Goal: Task Accomplishment & Management: Use online tool/utility

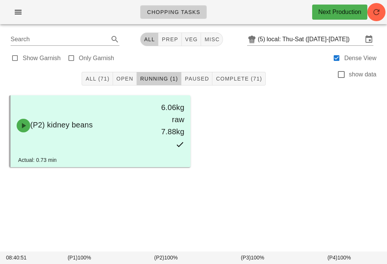
scroll to position [7, 0]
click at [116, 72] on button "Open" at bounding box center [125, 79] width 24 height 14
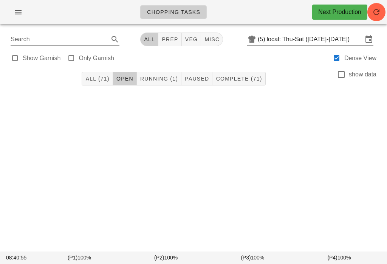
click at [22, 13] on icon "button" at bounding box center [18, 12] width 9 height 9
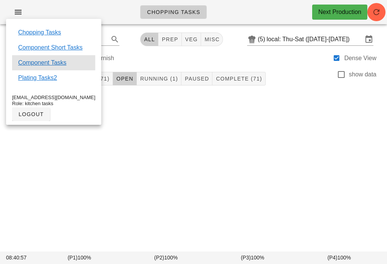
click at [57, 67] on link "Component Tasks" at bounding box center [42, 62] width 48 height 9
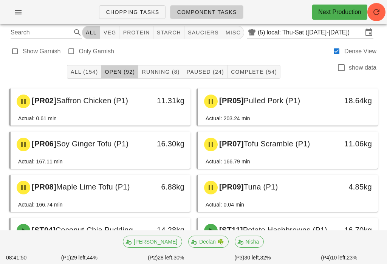
click at [116, 29] on span "veg" at bounding box center [109, 32] width 13 height 6
type input "team:veg"
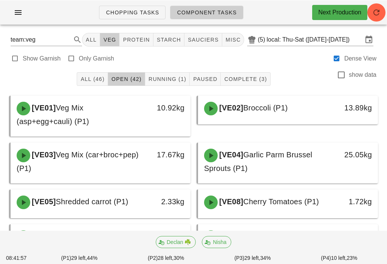
click at [171, 77] on span "Running (1)" at bounding box center [167, 79] width 38 height 6
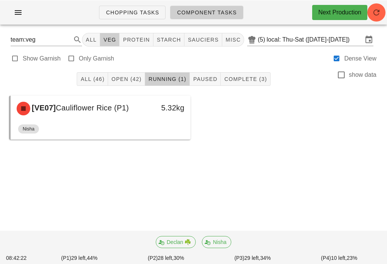
click at [127, 77] on span "Open (42)" at bounding box center [126, 79] width 31 height 6
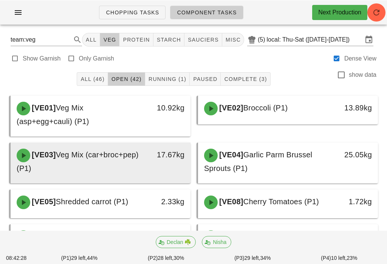
click at [111, 165] on div "[VE03] Veg Mix (car+broc+pep) (P1)" at bounding box center [78, 161] width 133 height 35
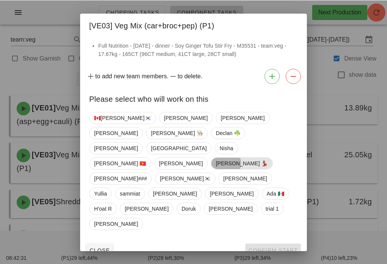
click at [253, 157] on span "[PERSON_NAME] 💃🏽" at bounding box center [242, 162] width 52 height 11
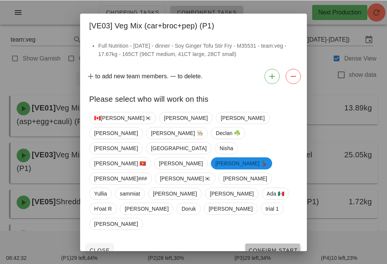
click at [282, 247] on span "Confirm Start" at bounding box center [273, 250] width 50 height 6
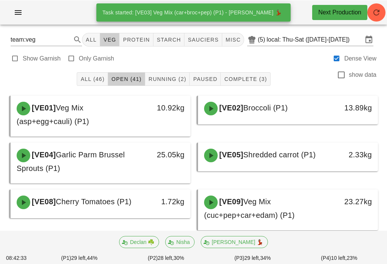
click at [169, 72] on button "Running (2)" at bounding box center [167, 79] width 45 height 14
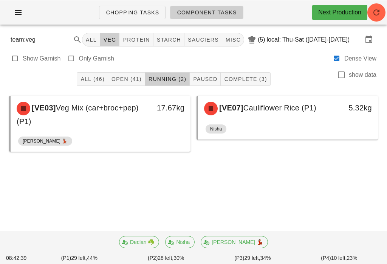
click at [124, 75] on button "Open (41)" at bounding box center [126, 79] width 37 height 14
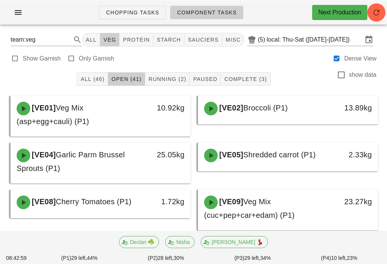
click at [169, 74] on button "Running (2)" at bounding box center [167, 79] width 45 height 14
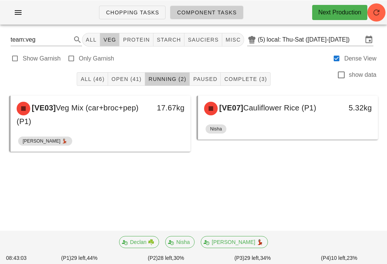
click at [119, 77] on span "Open (41)" at bounding box center [126, 79] width 31 height 6
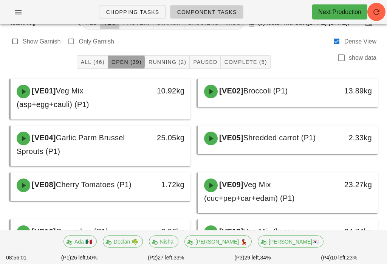
scroll to position [17, 0]
click at [158, 53] on div "All (46) Open (39) Running (2) Paused Complete (5) show data" at bounding box center [194, 62] width 378 height 24
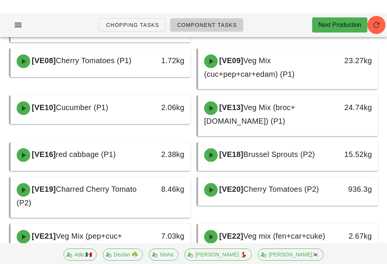
scroll to position [0, 0]
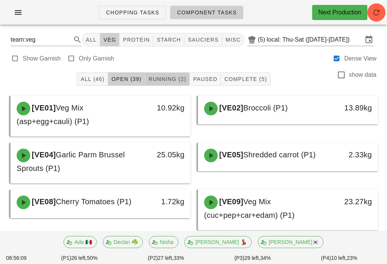
click at [164, 79] on span "Running (2)" at bounding box center [167, 79] width 38 height 6
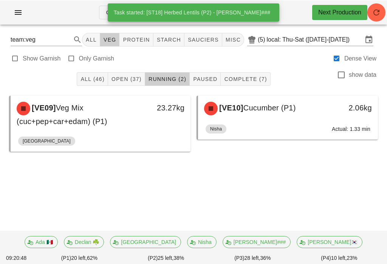
click at [131, 79] on span "Open (37)" at bounding box center [126, 79] width 31 height 6
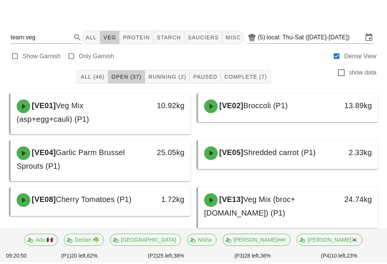
scroll to position [53, 0]
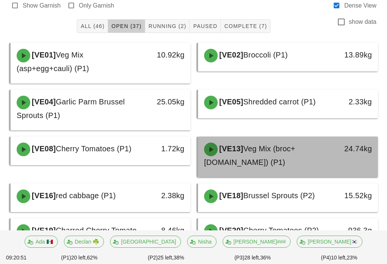
click at [296, 161] on div "[VE13] Veg Mix (broc+[DOMAIN_NAME]) (P1)" at bounding box center [266, 155] width 133 height 35
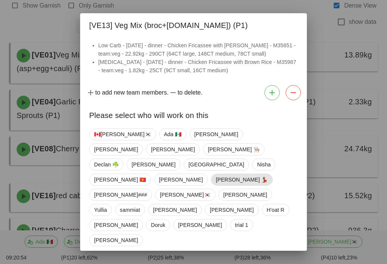
click at [216, 175] on span "[PERSON_NAME] 💃🏽" at bounding box center [242, 179] width 52 height 11
click at [279, 260] on button "Confirm Start" at bounding box center [273, 267] width 56 height 14
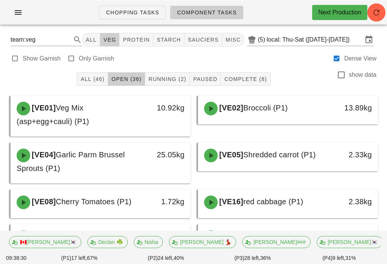
click at [170, 71] on div "All (46) Open (36) Running (2) Paused Complete (8) show data" at bounding box center [194, 79] width 378 height 24
click at [171, 76] on span "Running (2)" at bounding box center [167, 79] width 38 height 6
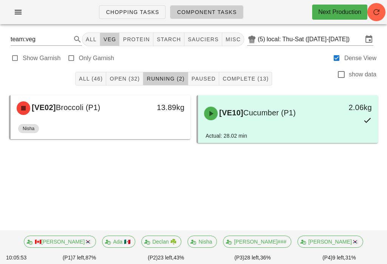
click at [125, 73] on button "Open (32)" at bounding box center [124, 79] width 37 height 14
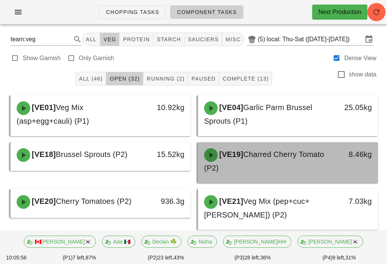
click at [299, 175] on div "[VE19] Charred Cherry Tomato (P2)" at bounding box center [266, 161] width 133 height 35
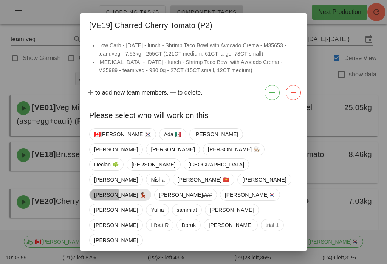
click at [136, 189] on span "[PERSON_NAME] 💃🏽" at bounding box center [120, 194] width 52 height 11
click at [279, 260] on button "Confirm Start" at bounding box center [273, 267] width 56 height 14
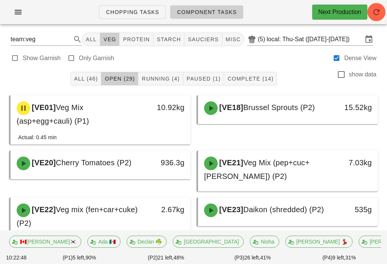
click at [172, 70] on div "All (46) Open (29) Running (4) Paused (1) Complete (14) show data" at bounding box center [194, 79] width 378 height 24
click at [162, 76] on span "Running (4)" at bounding box center [160, 79] width 38 height 6
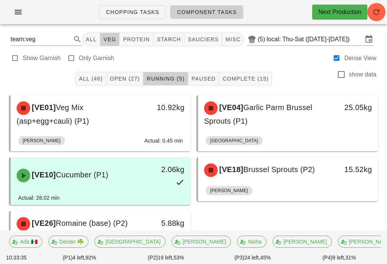
click at [112, 79] on span "Open (27)" at bounding box center [124, 79] width 31 height 6
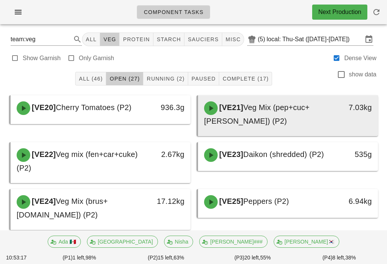
click at [295, 120] on div "[VE21] Veg Mix (pep+cuc+tom) (P2)" at bounding box center [266, 114] width 133 height 35
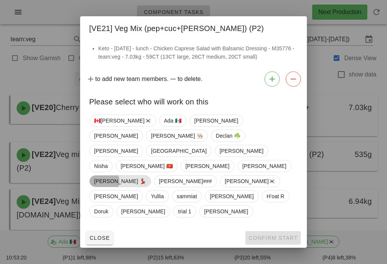
click at [107, 175] on span "[PERSON_NAME] 💃🏽" at bounding box center [120, 180] width 52 height 11
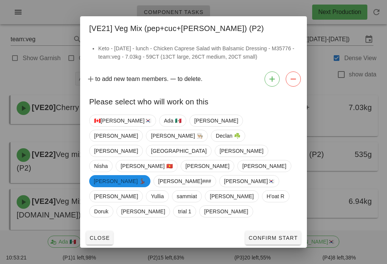
click at [284, 235] on span "Confirm Start" at bounding box center [273, 238] width 50 height 6
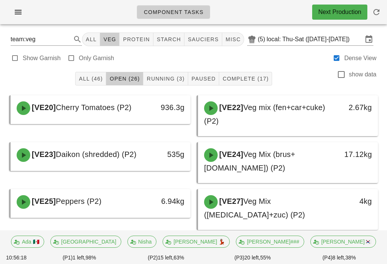
click at [172, 84] on button "Running (3)" at bounding box center [165, 79] width 45 height 14
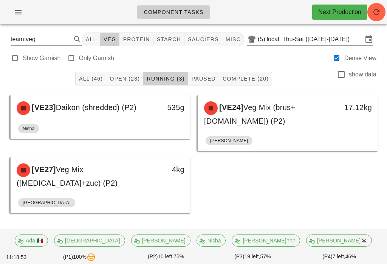
click at [129, 72] on button "Open (23)" at bounding box center [124, 79] width 37 height 14
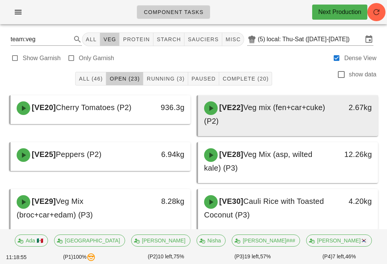
click at [265, 110] on span "Veg mix (fen+car+cuke) (P2)" at bounding box center [264, 114] width 121 height 22
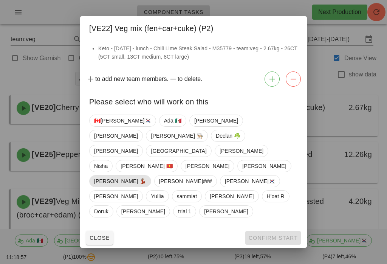
click at [105, 175] on span "[PERSON_NAME] 💃🏽" at bounding box center [120, 180] width 52 height 11
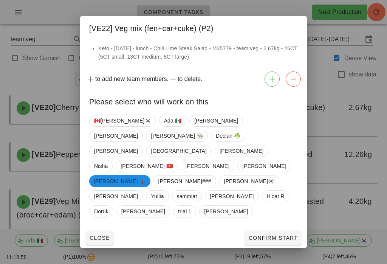
click at [281, 235] on span "Confirm Start" at bounding box center [273, 238] width 50 height 6
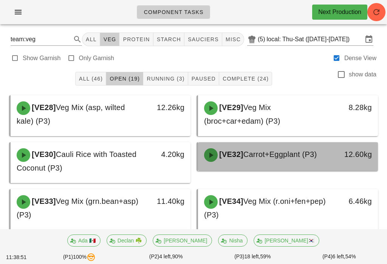
click at [271, 161] on div "[VE32] Carrot+Eggplant (P3)" at bounding box center [266, 155] width 133 height 23
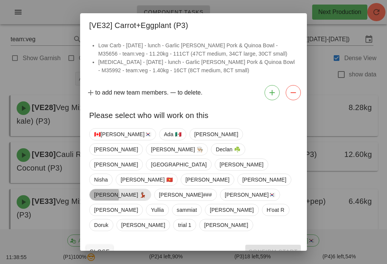
click at [104, 189] on span "[PERSON_NAME] 💃🏽" at bounding box center [120, 194] width 52 height 11
click at [288, 245] on button "Confirm Start" at bounding box center [273, 252] width 56 height 14
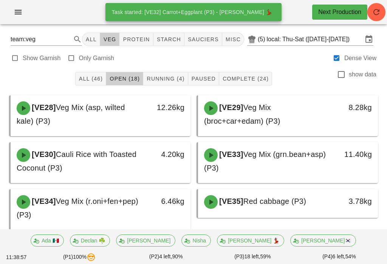
click at [169, 72] on button "Running (4)" at bounding box center [165, 79] width 45 height 14
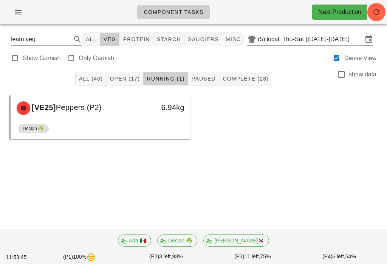
click at [121, 72] on button "Open (17)" at bounding box center [124, 79] width 37 height 14
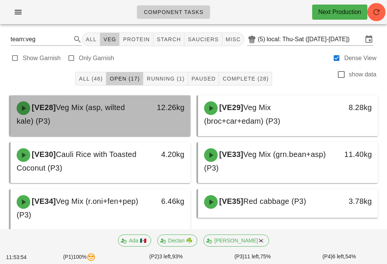
click at [93, 116] on div "[VE28] Veg Mix (asp, wilted kale) (P3)" at bounding box center [78, 114] width 133 height 35
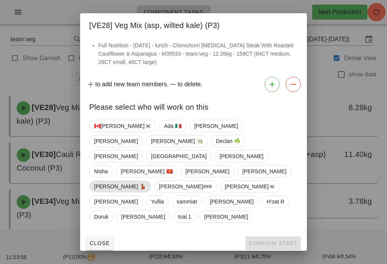
click at [103, 181] on span "[PERSON_NAME] 💃🏽" at bounding box center [120, 186] width 52 height 11
click at [281, 236] on button "Confirm Start" at bounding box center [273, 243] width 56 height 14
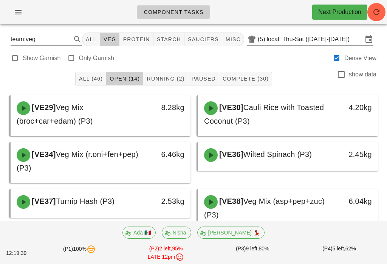
click at [16, 8] on icon "button" at bounding box center [18, 12] width 9 height 9
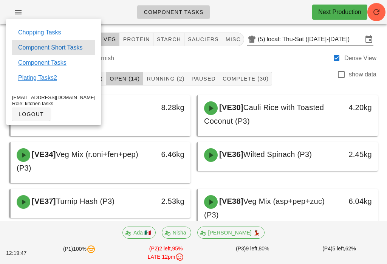
click at [64, 45] on link "Component Short Tasks" at bounding box center [50, 47] width 64 height 9
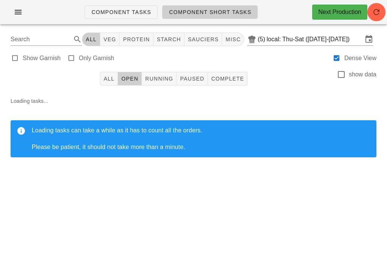
click at [104, 80] on span "All" at bounding box center [108, 79] width 11 height 6
click at [378, 14] on icon "button" at bounding box center [376, 12] width 9 height 9
